Goal: Task Accomplishment & Management: Manage account settings

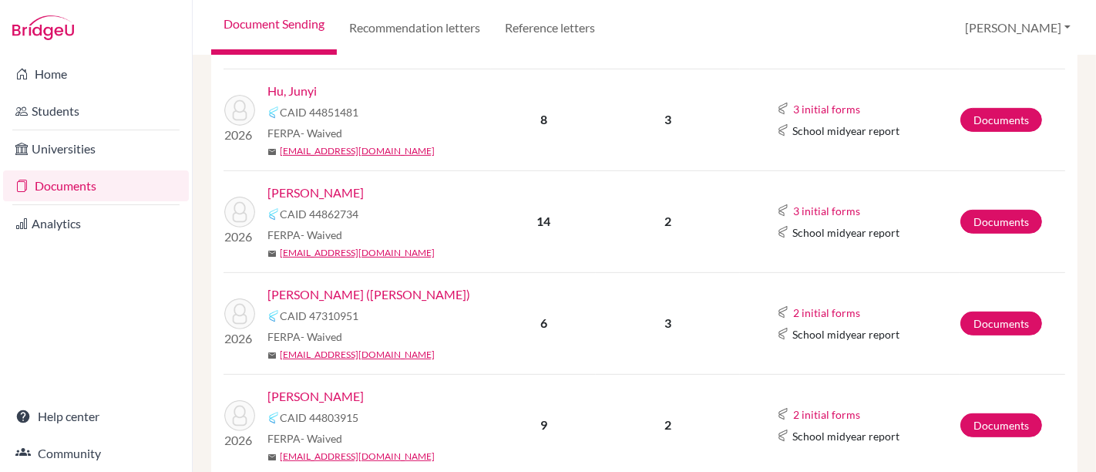
scroll to position [513, 0]
click at [300, 189] on link "[PERSON_NAME]" at bounding box center [315, 192] width 96 height 18
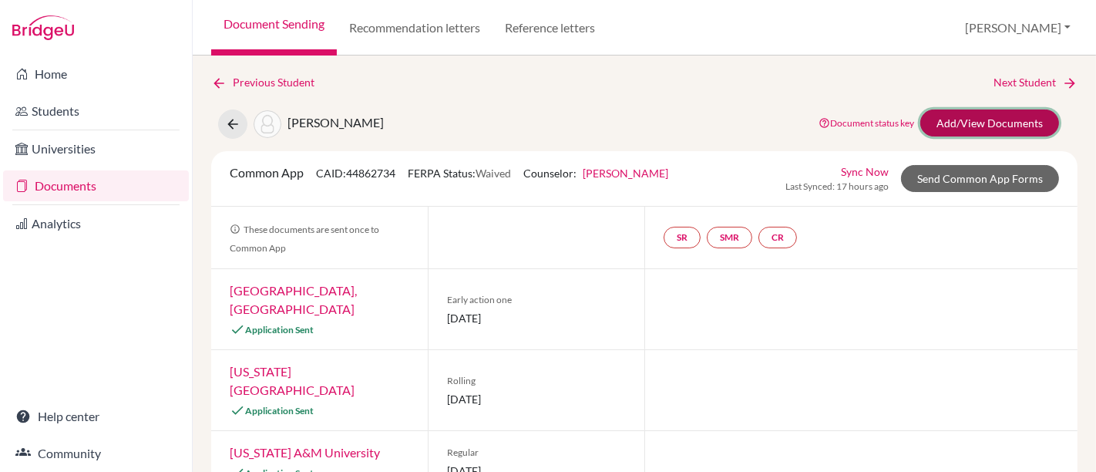
click at [1013, 117] on link "Add/View Documents" at bounding box center [989, 122] width 139 height 27
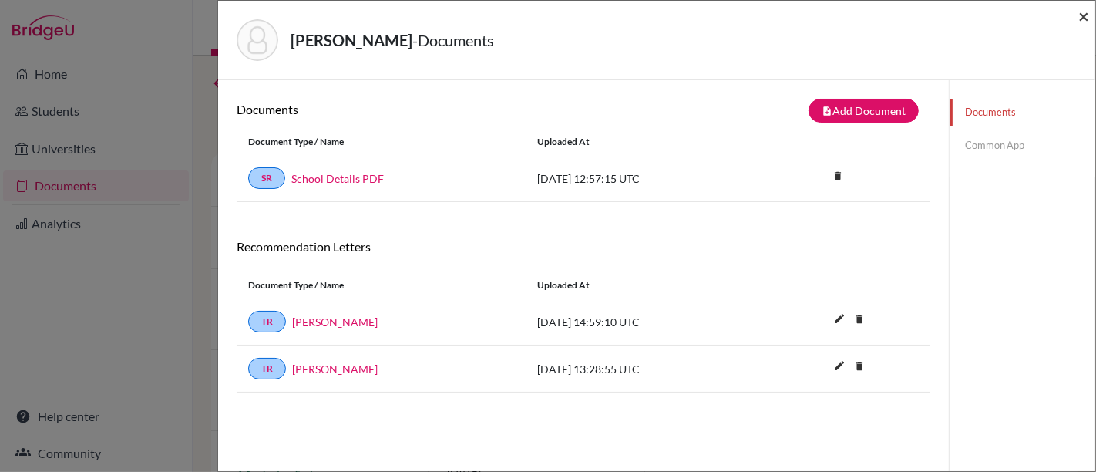
click at [1083, 20] on span "×" at bounding box center [1083, 16] width 11 height 22
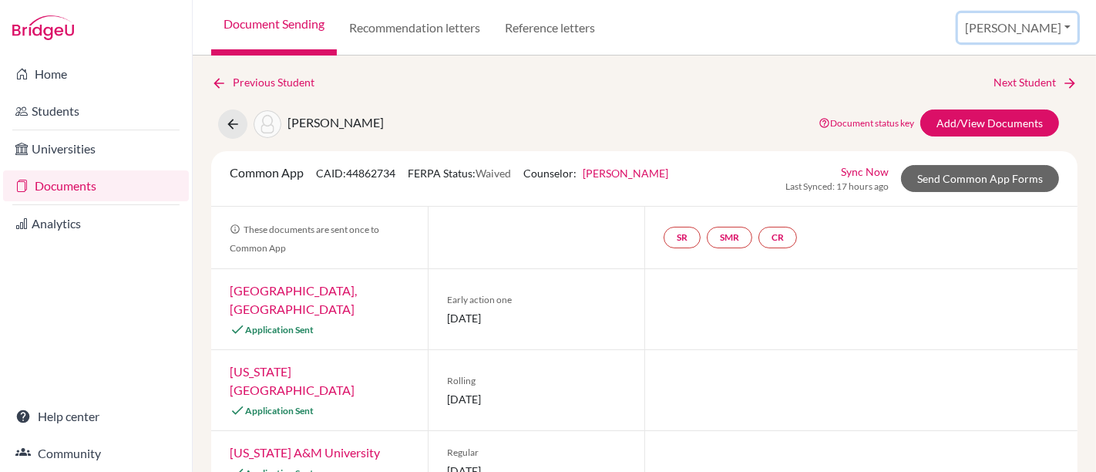
click at [1033, 32] on button "[PERSON_NAME]" at bounding box center [1017, 27] width 119 height 29
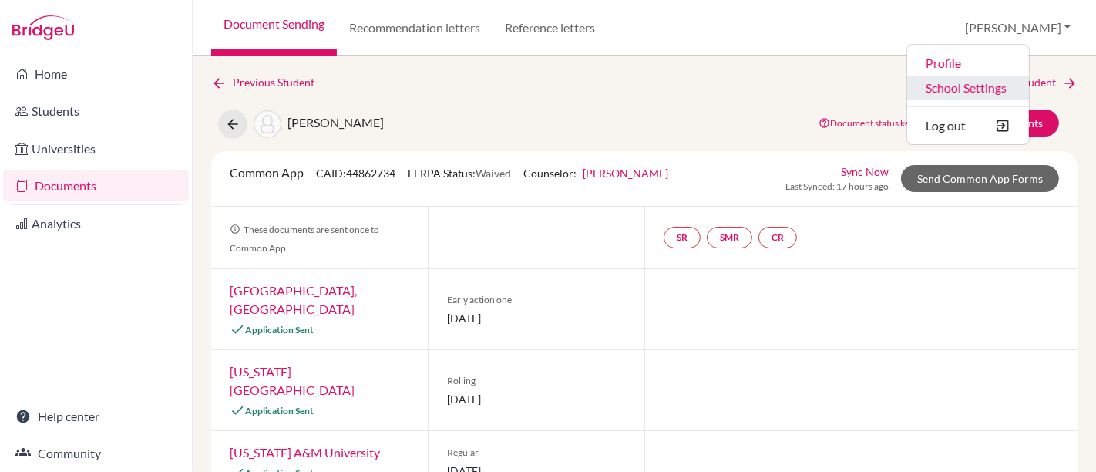
click at [1000, 90] on link "School Settings" at bounding box center [968, 88] width 122 height 25
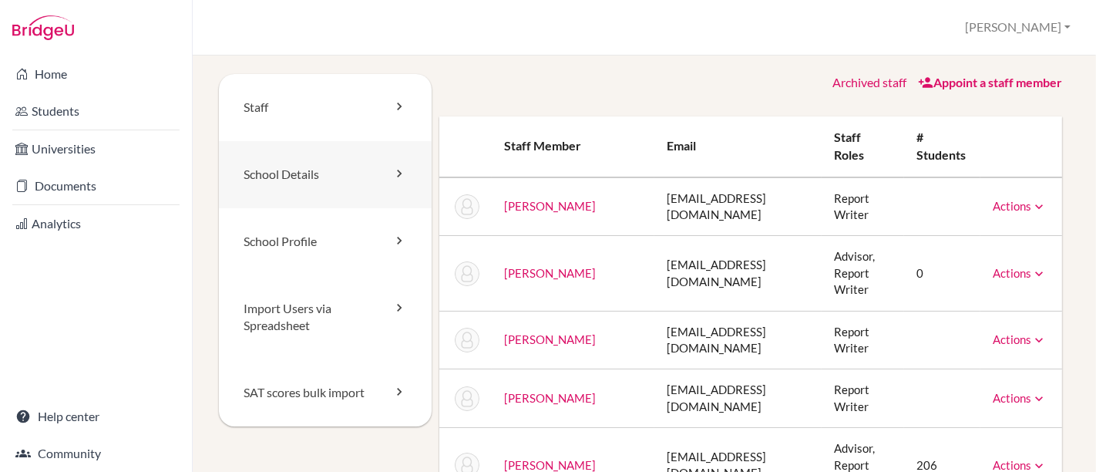
click at [297, 176] on link "School Details" at bounding box center [325, 174] width 213 height 67
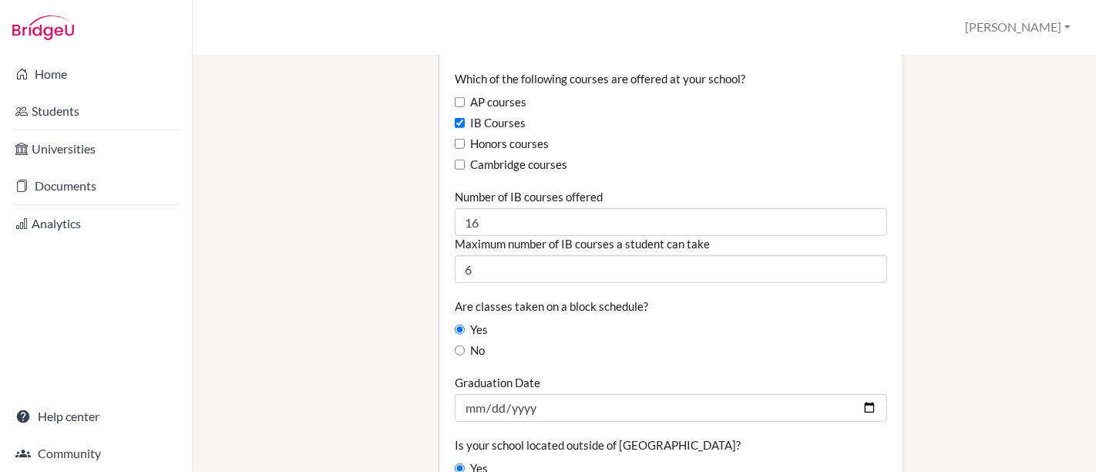
scroll to position [1022, 0]
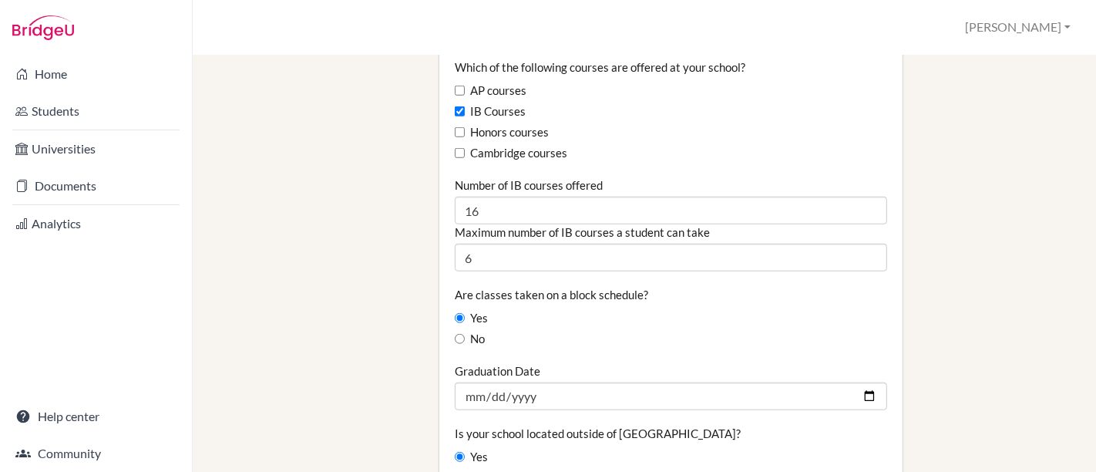
click at [531, 224] on label "Maximum number of IB courses a student can take" at bounding box center [582, 231] width 255 height 15
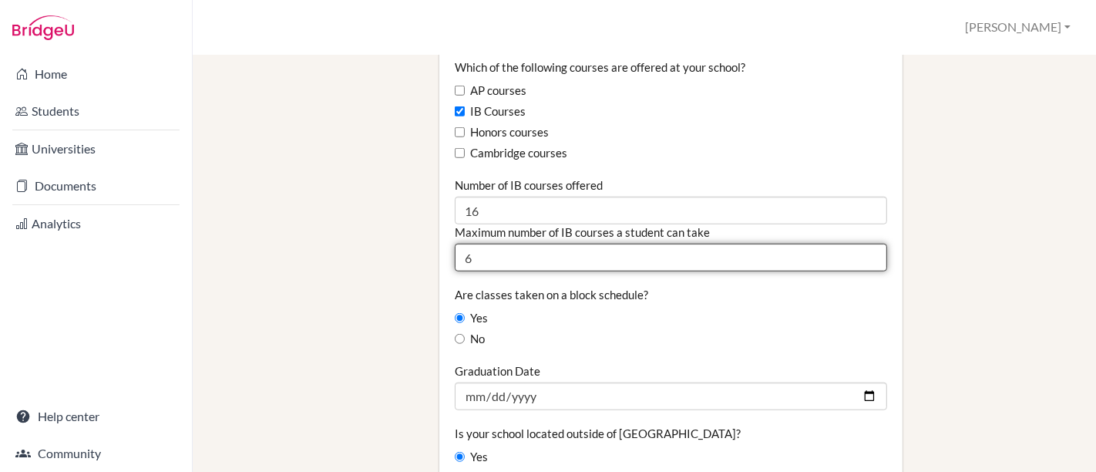
click at [531, 244] on input "6" at bounding box center [671, 258] width 432 height 28
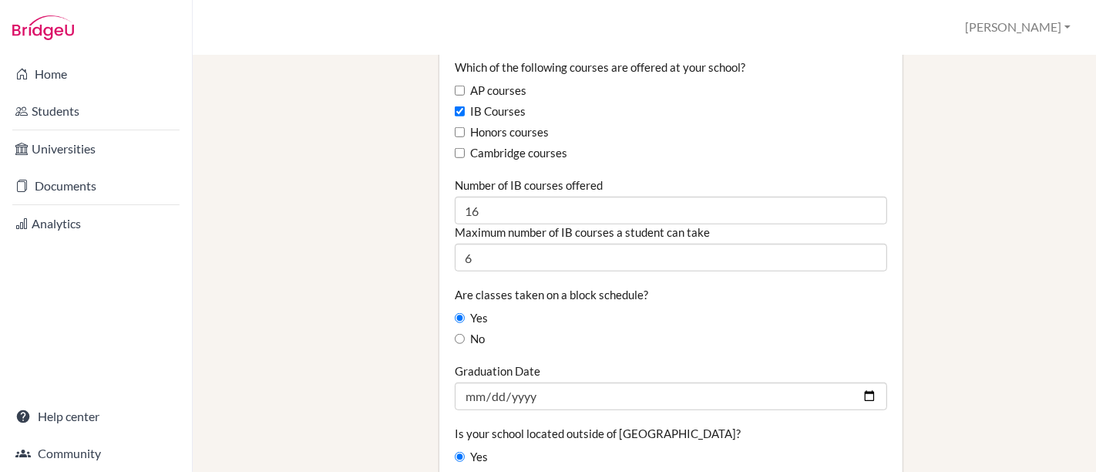
drag, startPoint x: 487, startPoint y: 128, endPoint x: 849, endPoint y: 276, distance: 391.3
click at [849, 287] on div "Are classes taken on a block schedule? Yes No" at bounding box center [671, 317] width 432 height 61
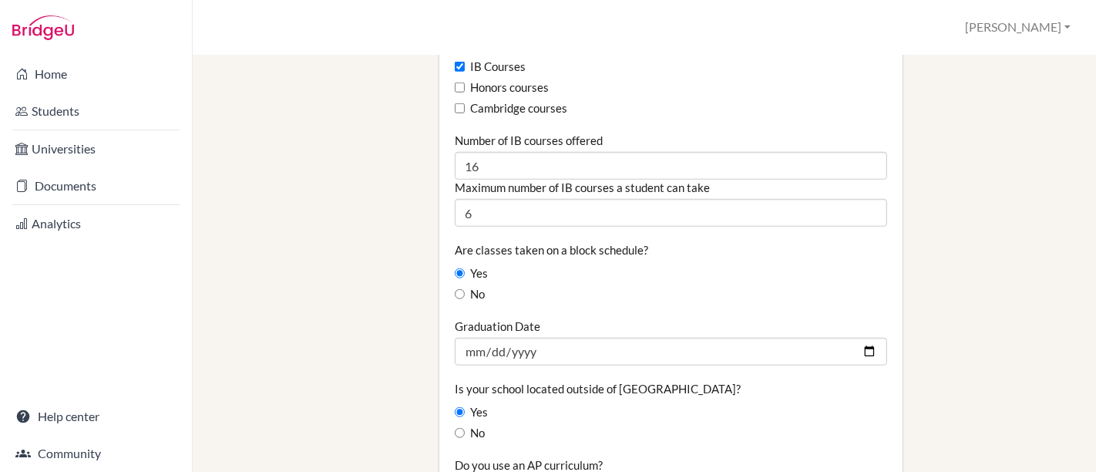
scroll to position [1067, 0]
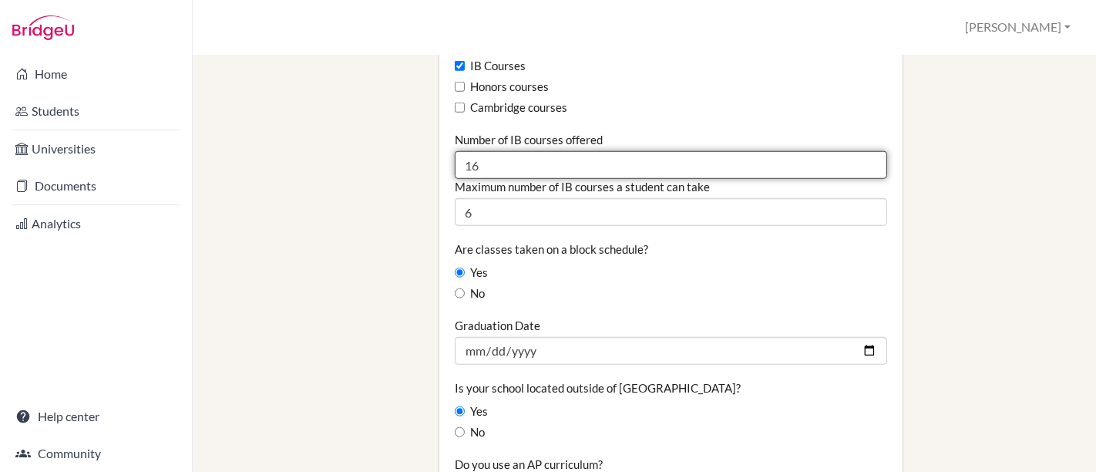
click at [484, 151] on input "16" at bounding box center [671, 165] width 432 height 28
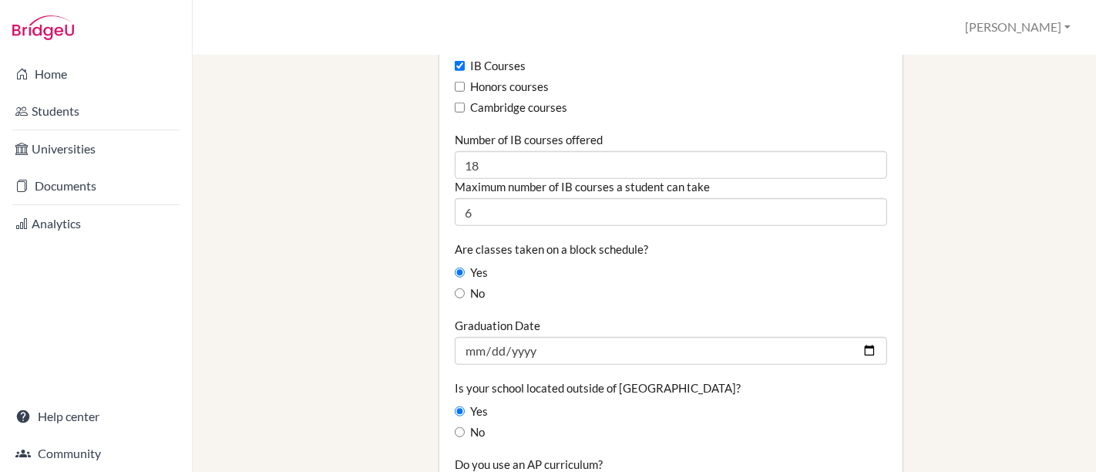
click at [939, 251] on div "School Details Graduating class size 70 Percentage of graduating class attendin…" at bounding box center [751, 217] width 638 height 2420
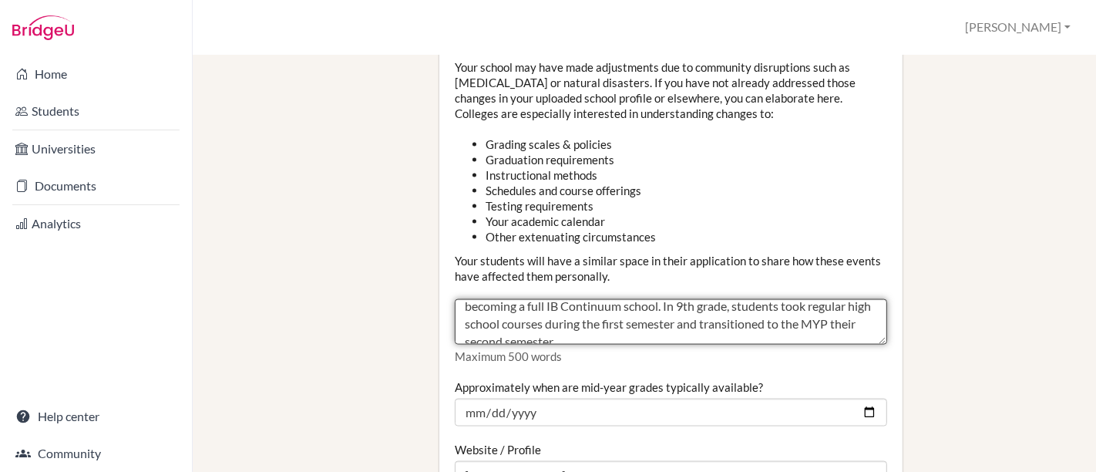
scroll to position [88, 0]
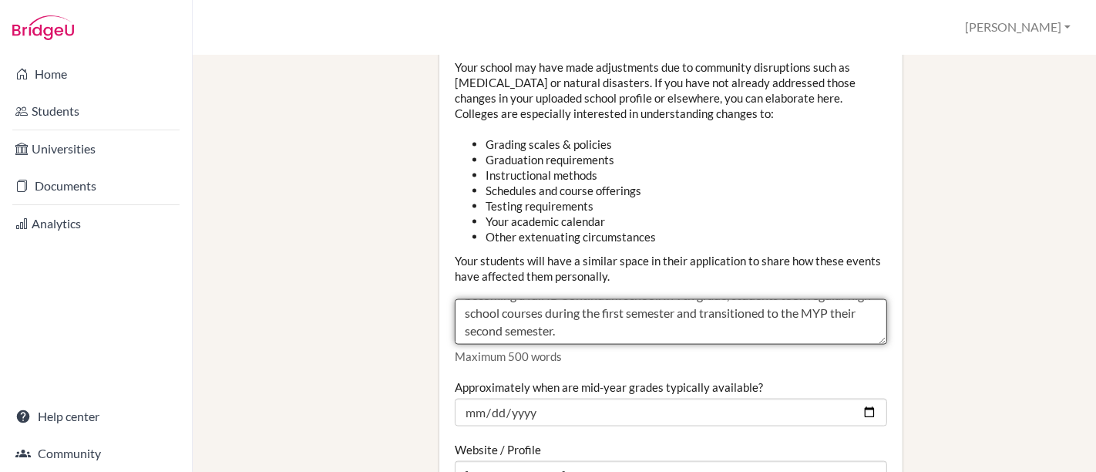
drag, startPoint x: 460, startPoint y: 279, endPoint x: 741, endPoint y: 299, distance: 281.2
click at [741, 299] on textarea "EARJ Grading policy changed to a 1-7 scale at the start of the academic year [D…" at bounding box center [671, 322] width 432 height 46
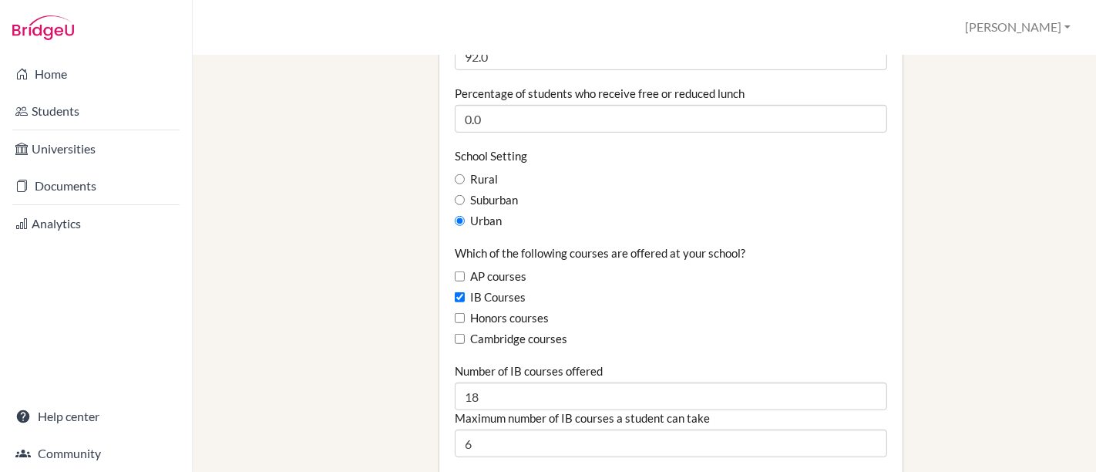
scroll to position [804, 0]
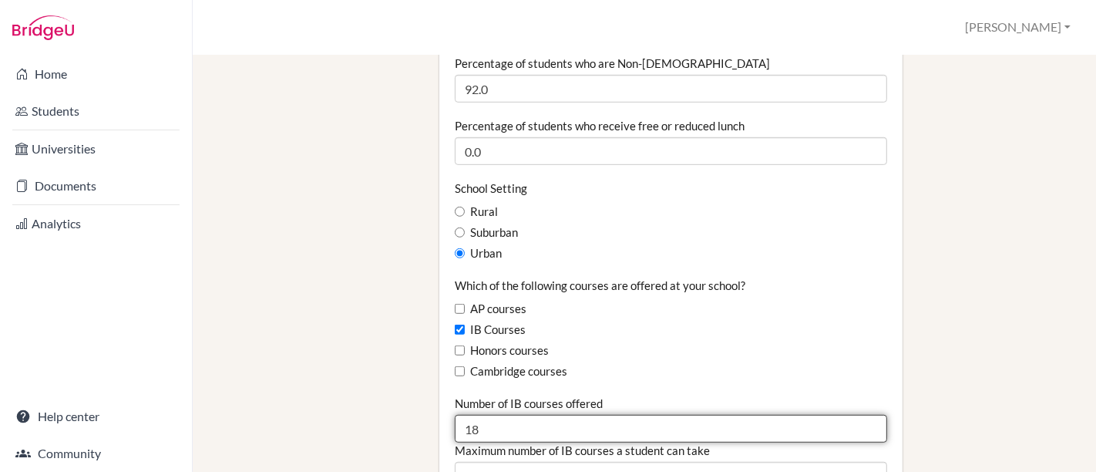
click at [482, 415] on input "18" at bounding box center [671, 429] width 432 height 28
type input "16"
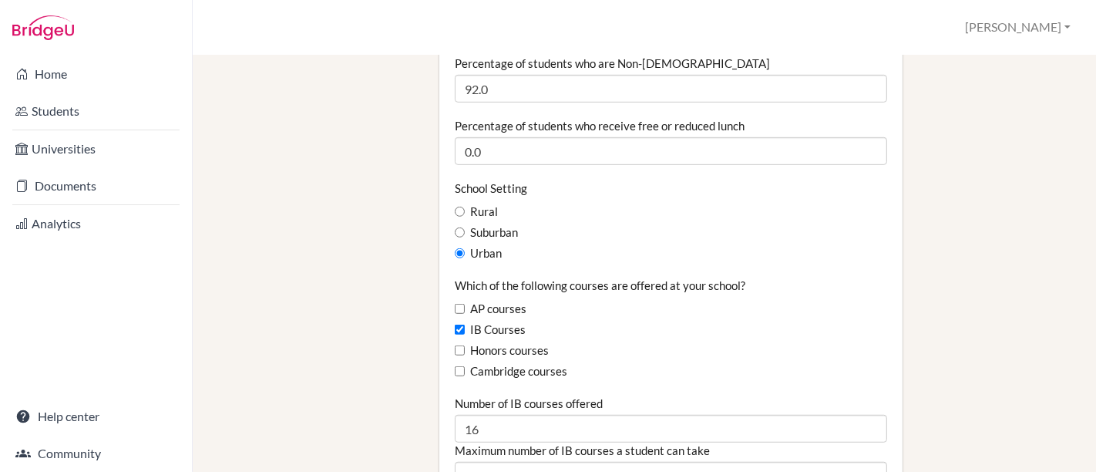
click at [406, 383] on div "Staff School Details School Profile Import Users via Spreadsheet SAT scores bul…" at bounding box center [644, 480] width 851 height 2420
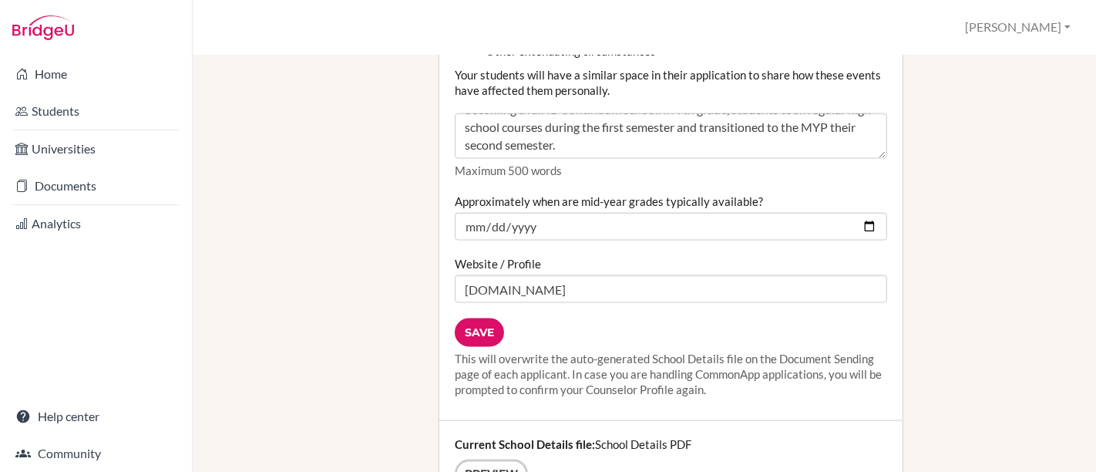
scroll to position [2028, 0]
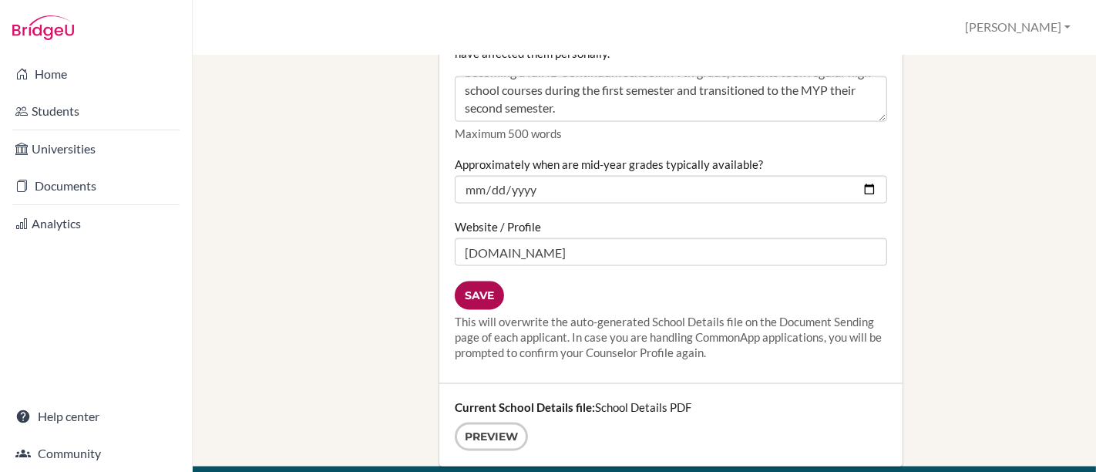
click at [482, 281] on input "Save" at bounding box center [479, 295] width 49 height 29
